Goal: Information Seeking & Learning: Learn about a topic

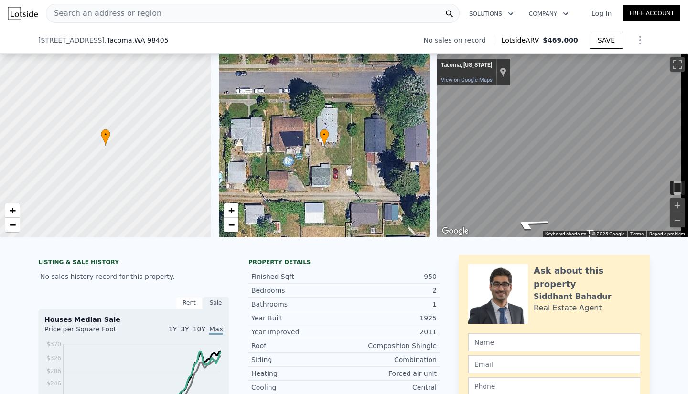
scroll to position [160, 0]
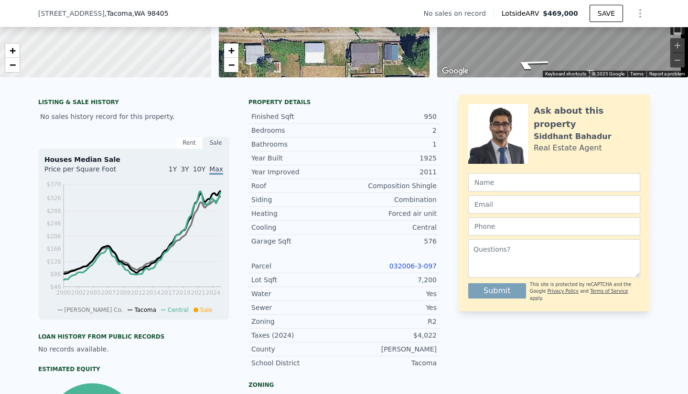
drag, startPoint x: 433, startPoint y: 125, endPoint x: 401, endPoint y: 121, distance: 32.2
click at [401, 121] on div "950" at bounding box center [390, 117] width 93 height 10
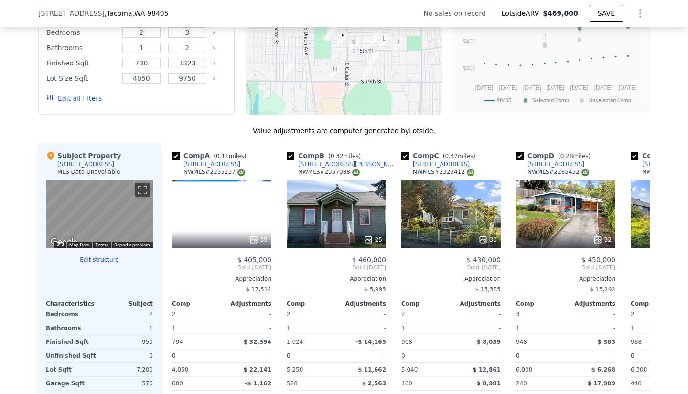
scroll to position [780, 0]
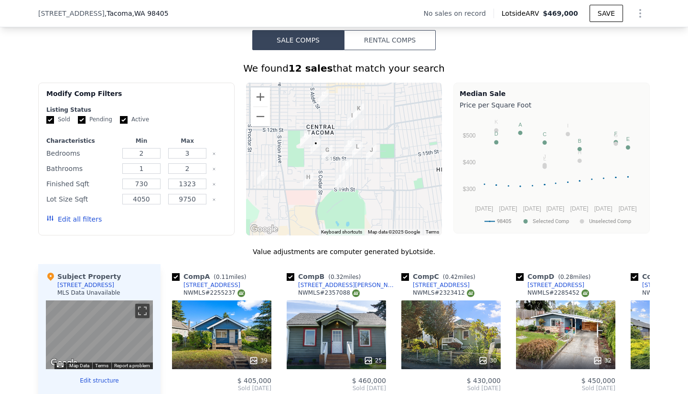
drag, startPoint x: 407, startPoint y: 173, endPoint x: 379, endPoint y: 157, distance: 31.7
click at [379, 157] on div at bounding box center [344, 159] width 196 height 153
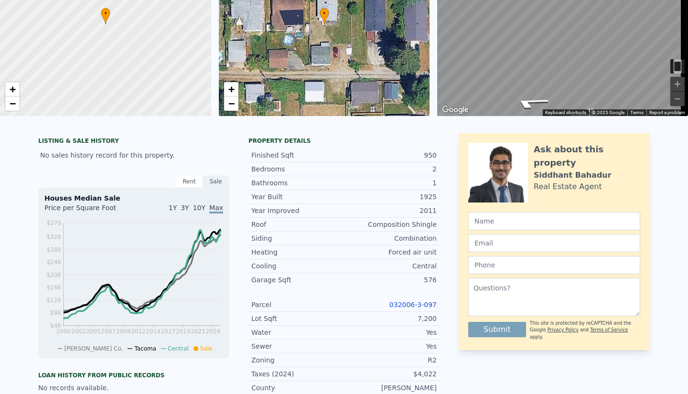
scroll to position [3, 0]
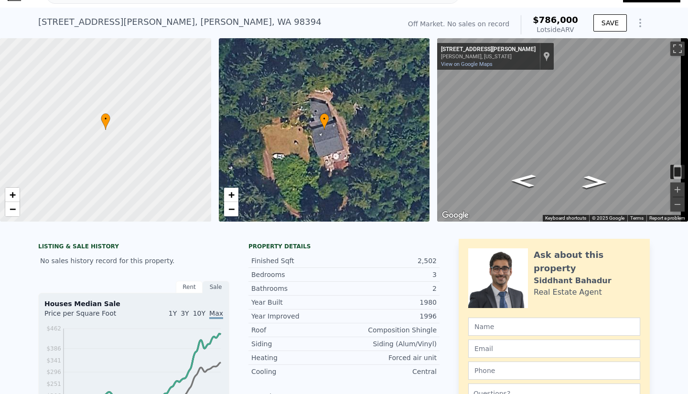
scroll to position [3, 0]
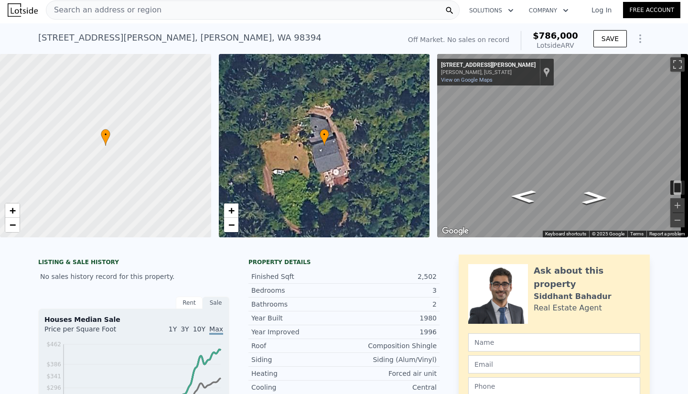
click at [236, 35] on div "[STREET_ADDRESS][PERSON_NAME][PERSON_NAME] No sales on record (~ARV $786k )" at bounding box center [217, 40] width 358 height 27
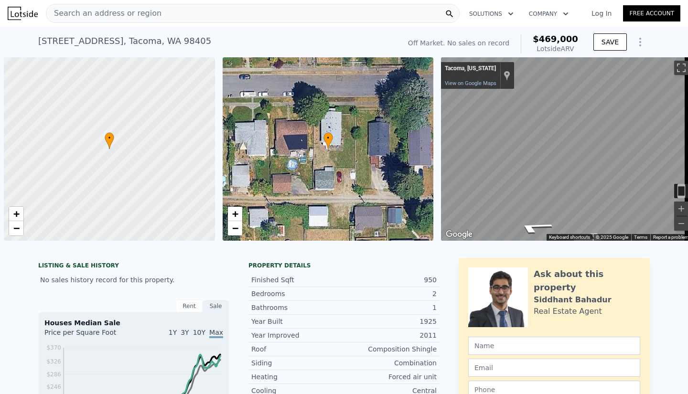
scroll to position [0, 4]
